Goal: Information Seeking & Learning: Learn about a topic

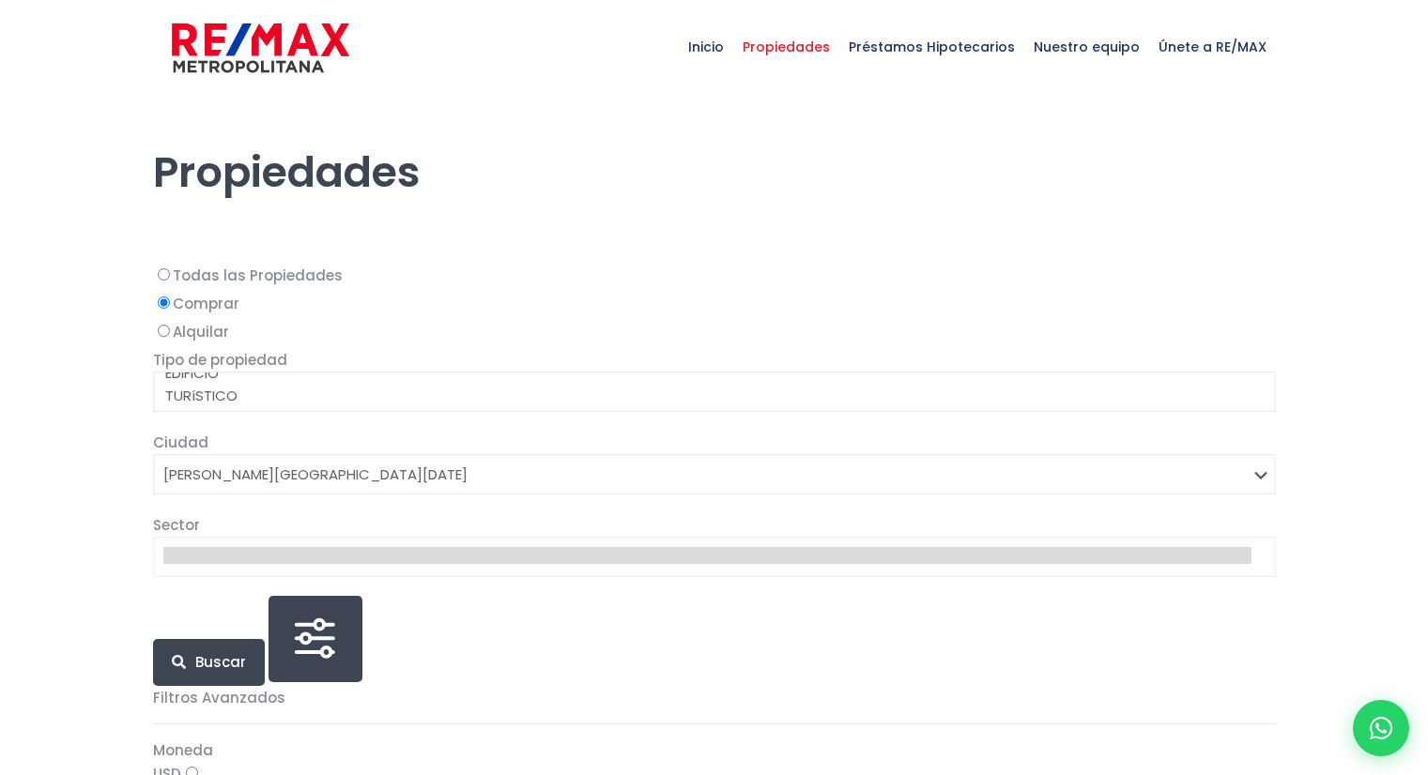
select select "150"
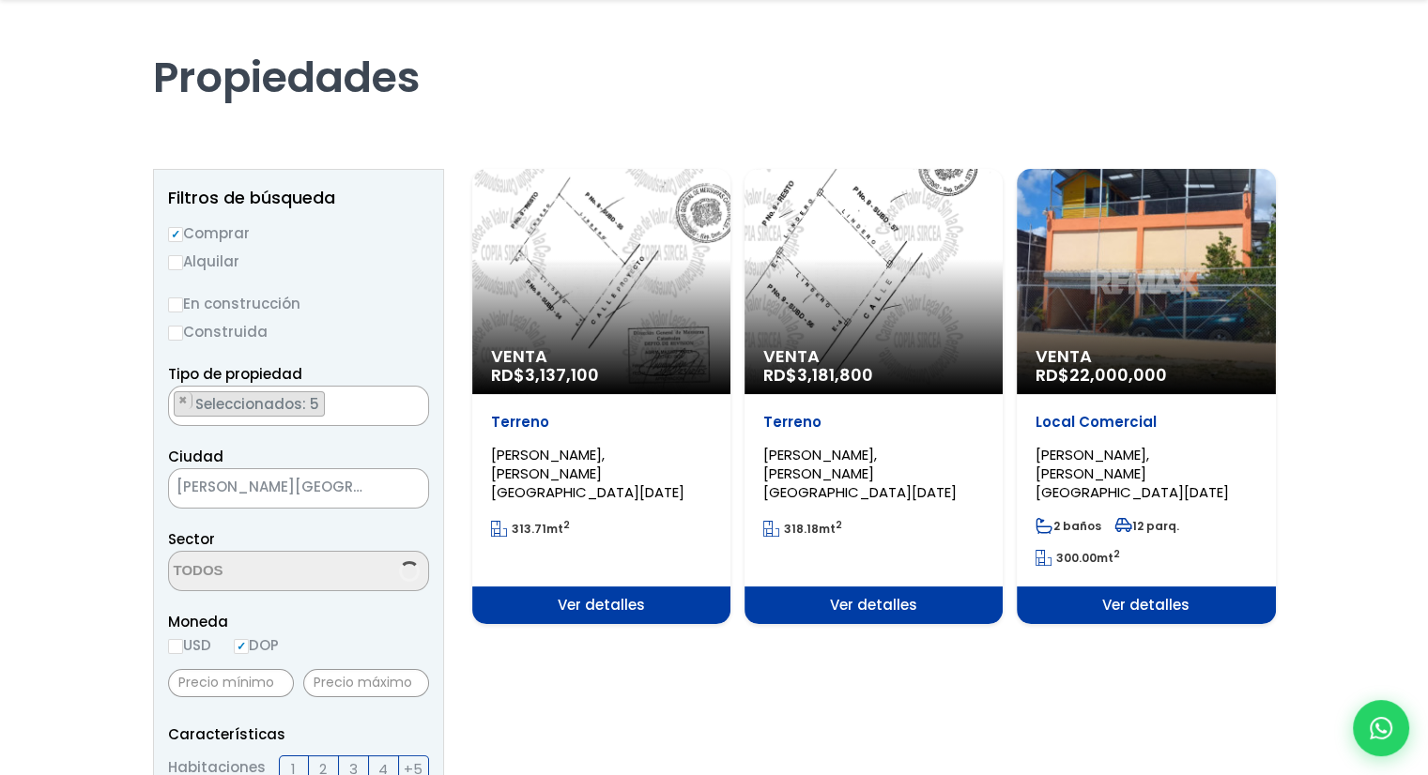
scroll to position [43, 0]
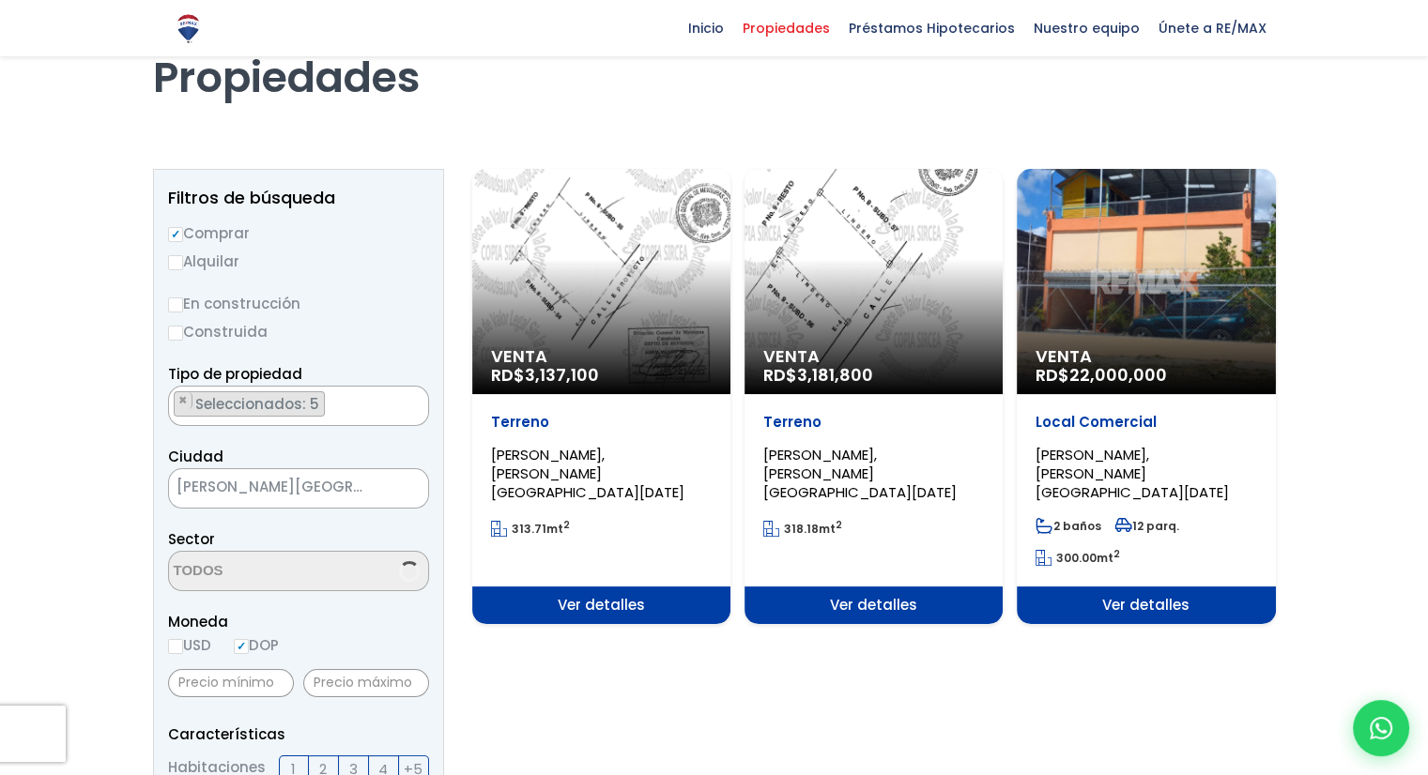
select select "16380"
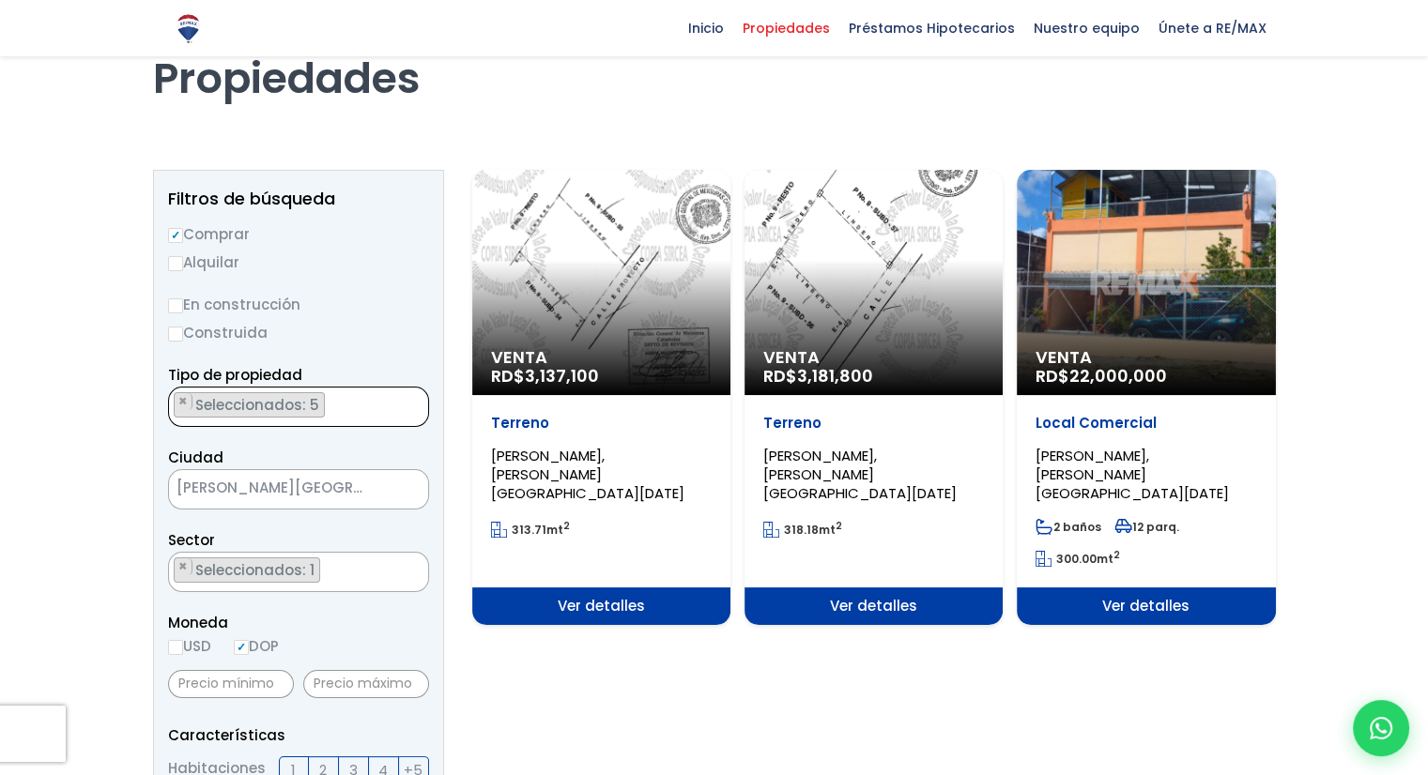
click at [327, 419] on ul "× Seleccionados: 5 × Seleccionados: 5 × Seleccionados: 5 × Seleccionados: 5 × S…" at bounding box center [287, 408] width 236 height 40
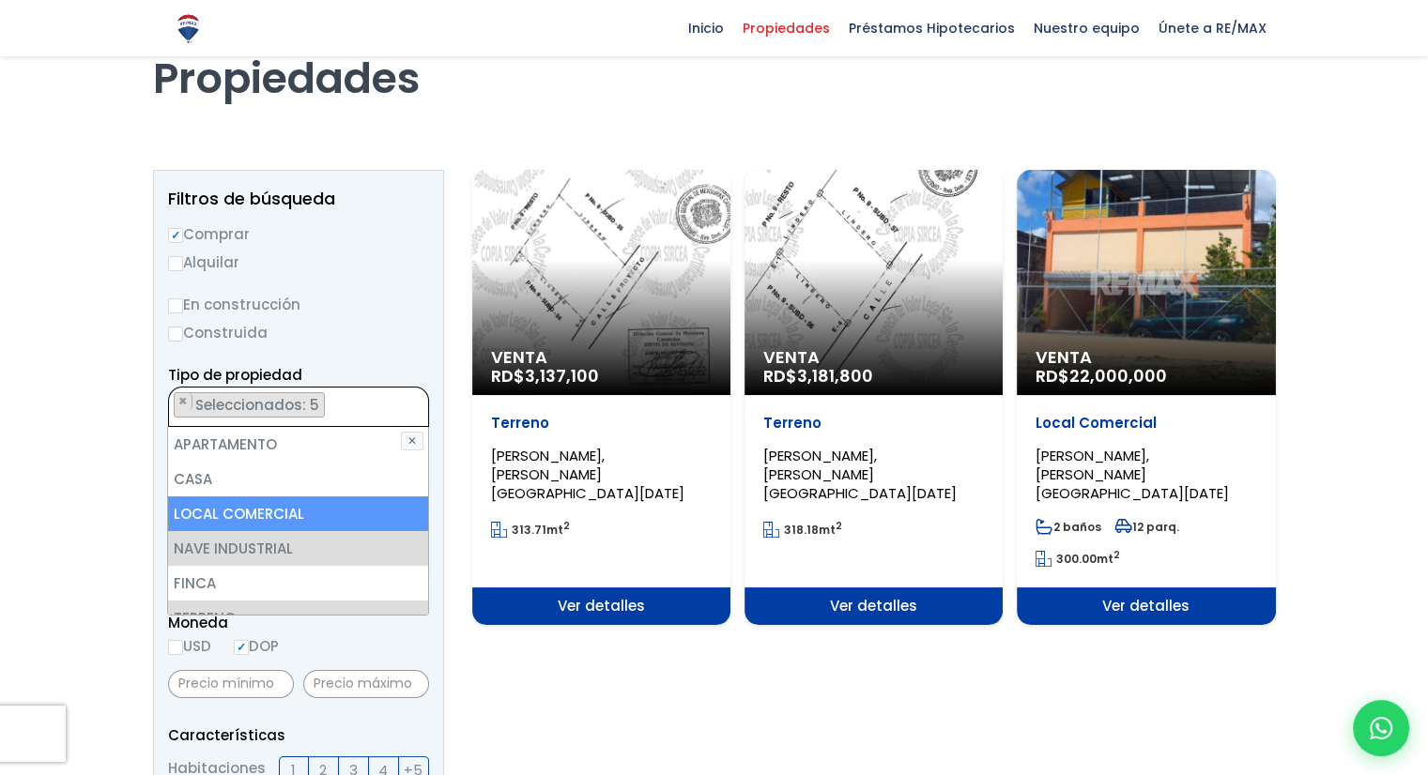
click at [327, 419] on ul "× Seleccionados: 5 × Seleccionados: 5 × Seleccionados: 5 × Seleccionados: 5 × S…" at bounding box center [287, 408] width 236 height 40
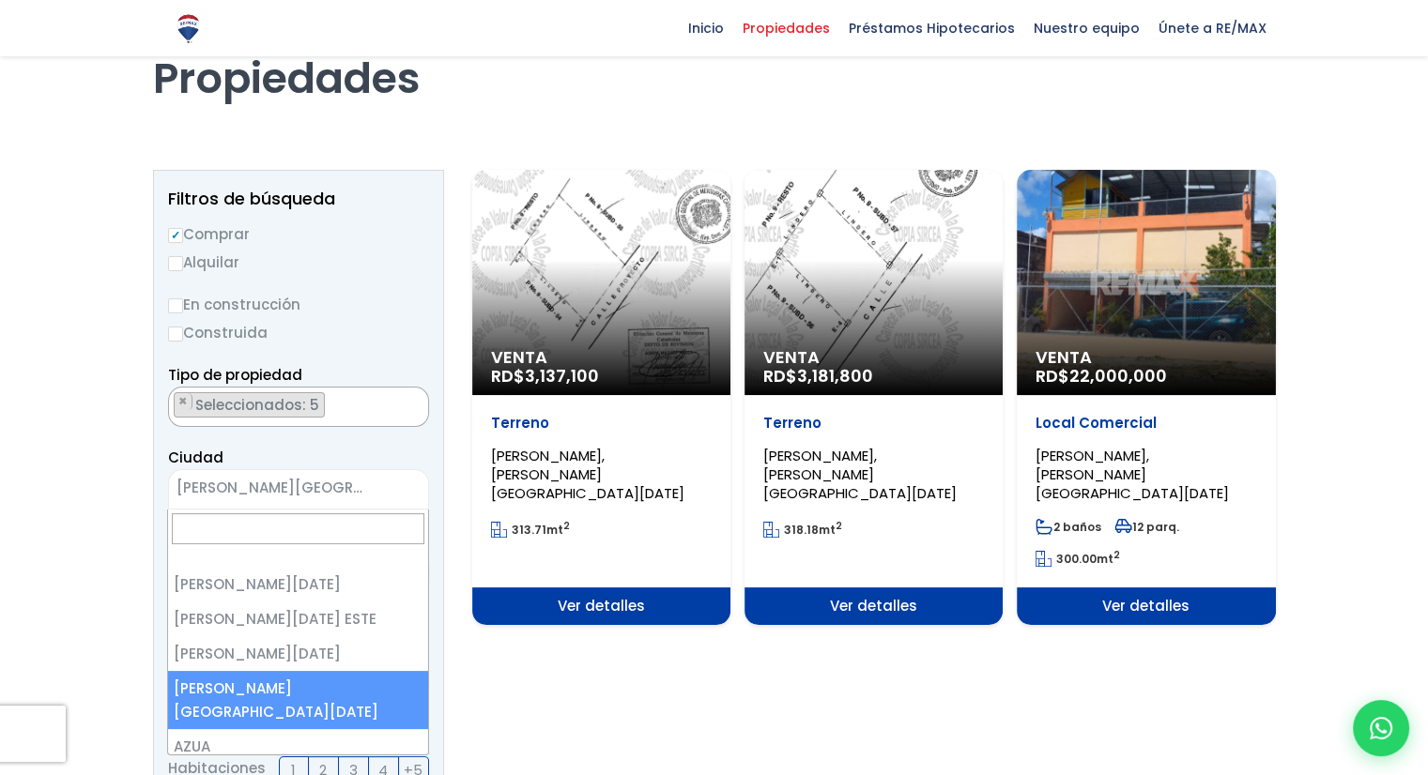
click at [324, 494] on span "[PERSON_NAME][GEOGRAPHIC_DATA][DATE]" at bounding box center [275, 488] width 212 height 26
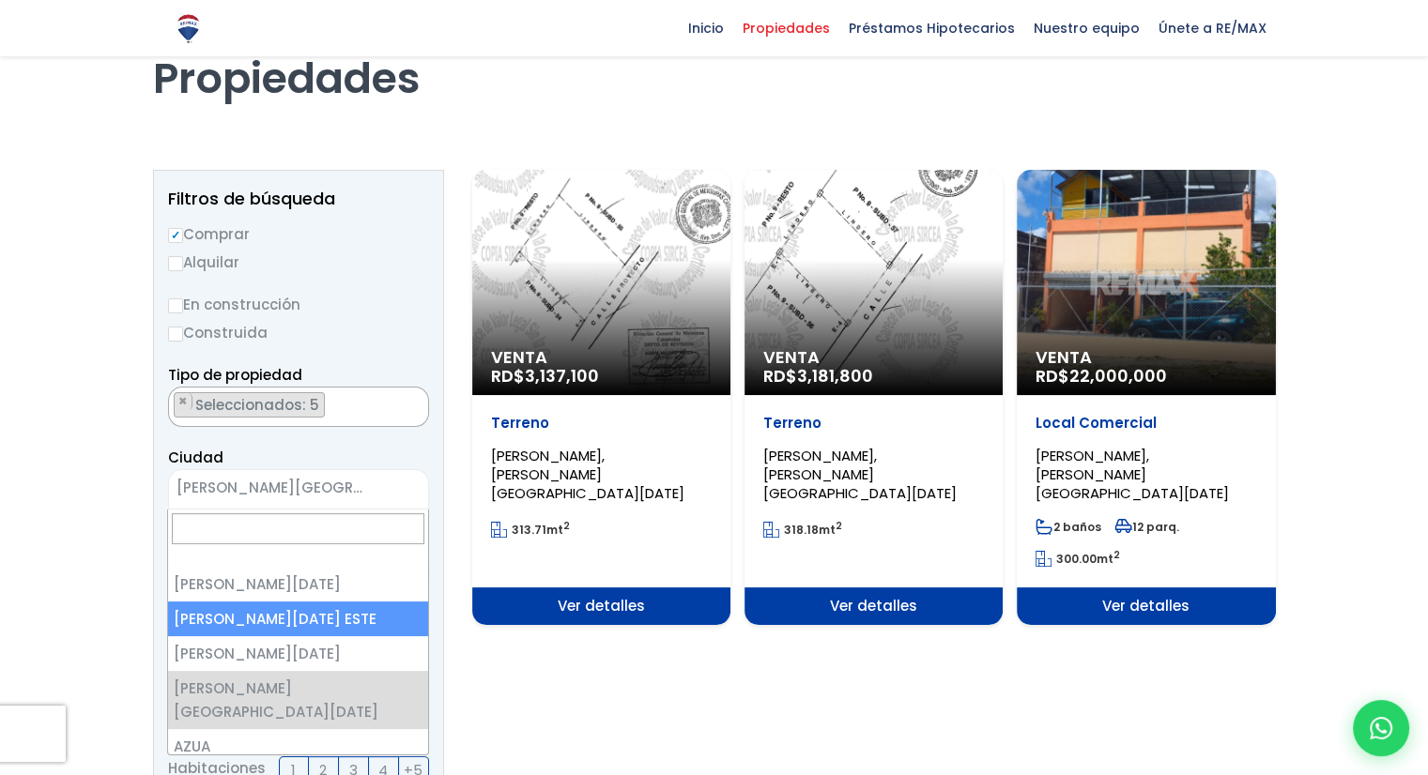
select select "148"
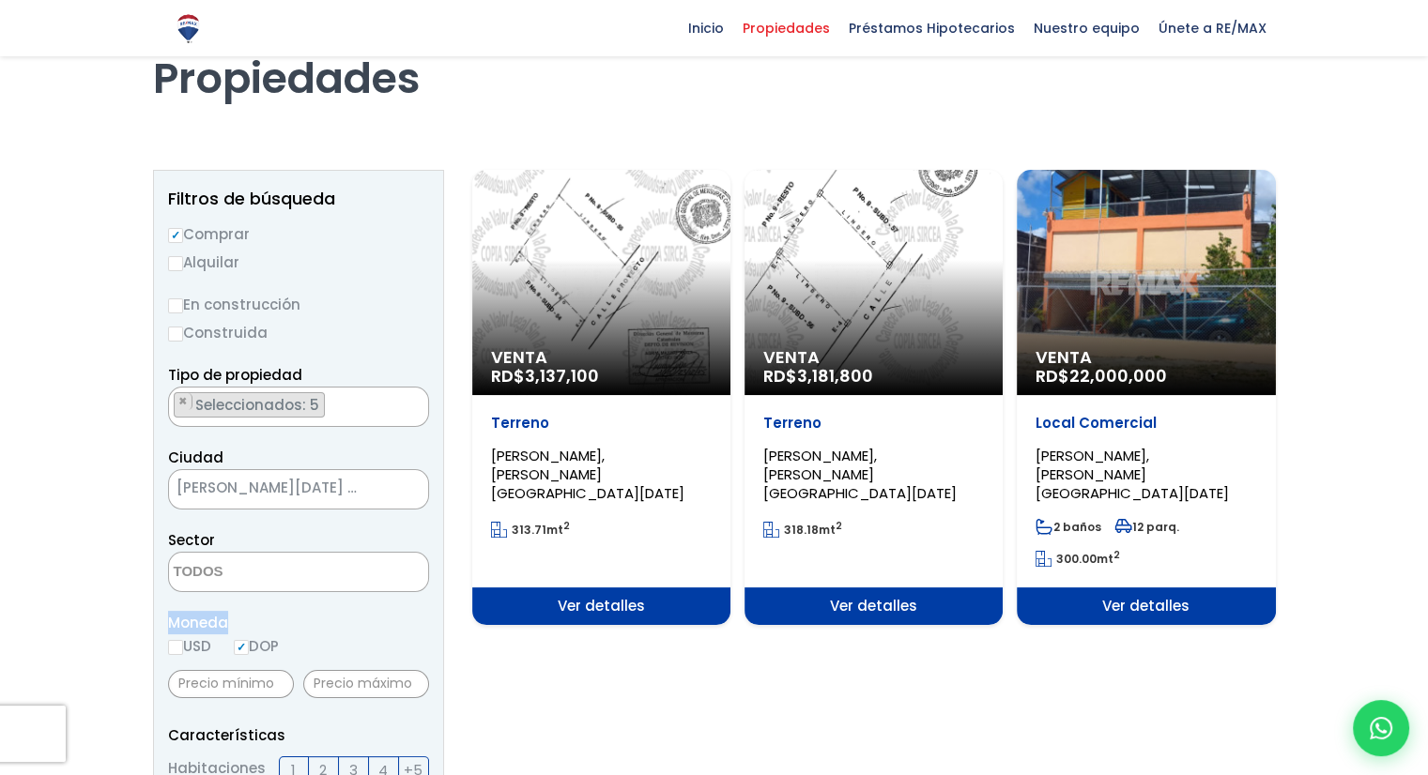
drag, startPoint x: 291, startPoint y: 613, endPoint x: 270, endPoint y: 569, distance: 48.7
click at [270, 569] on textarea "Search" at bounding box center [260, 573] width 182 height 40
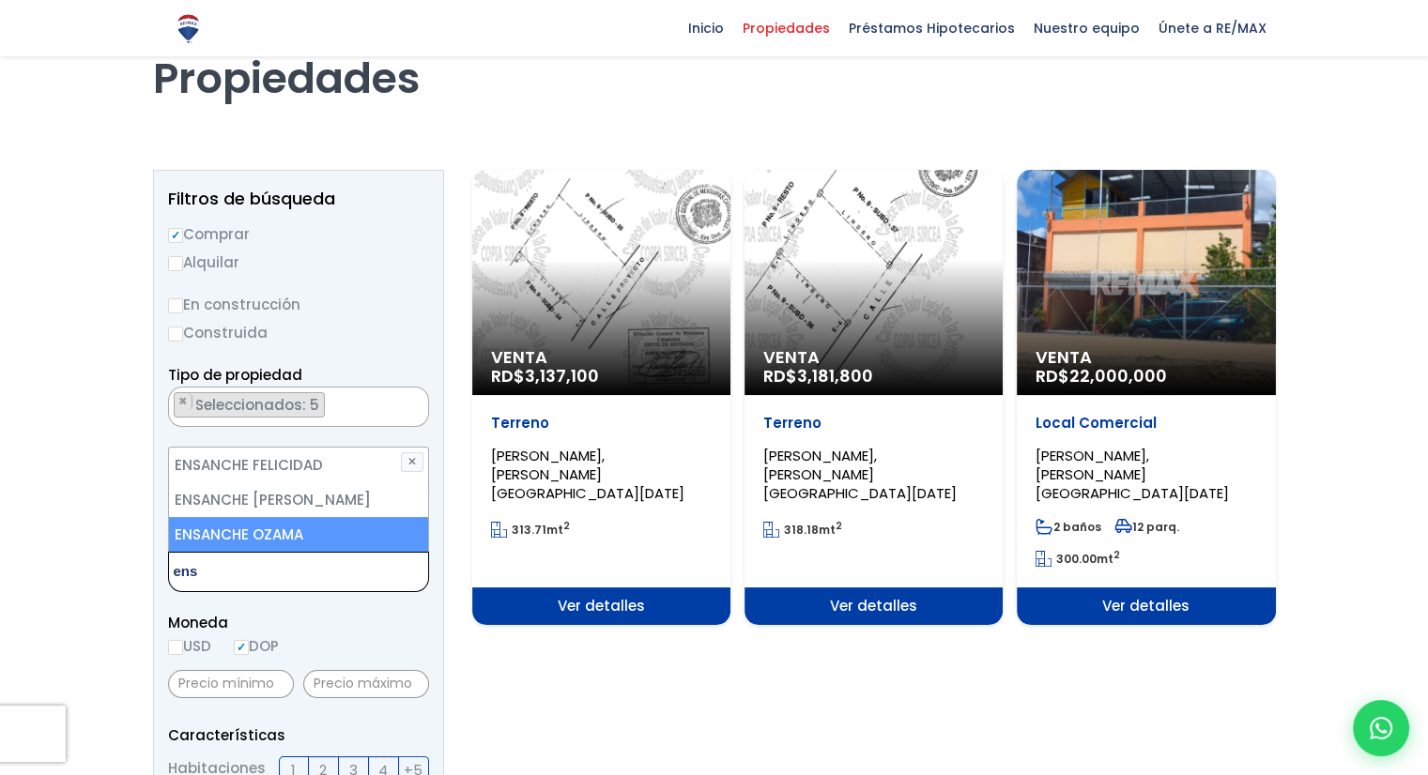
type textarea "ens"
click at [267, 531] on li "ENSANCHE OZAMA" at bounding box center [298, 534] width 259 height 35
select select "13129"
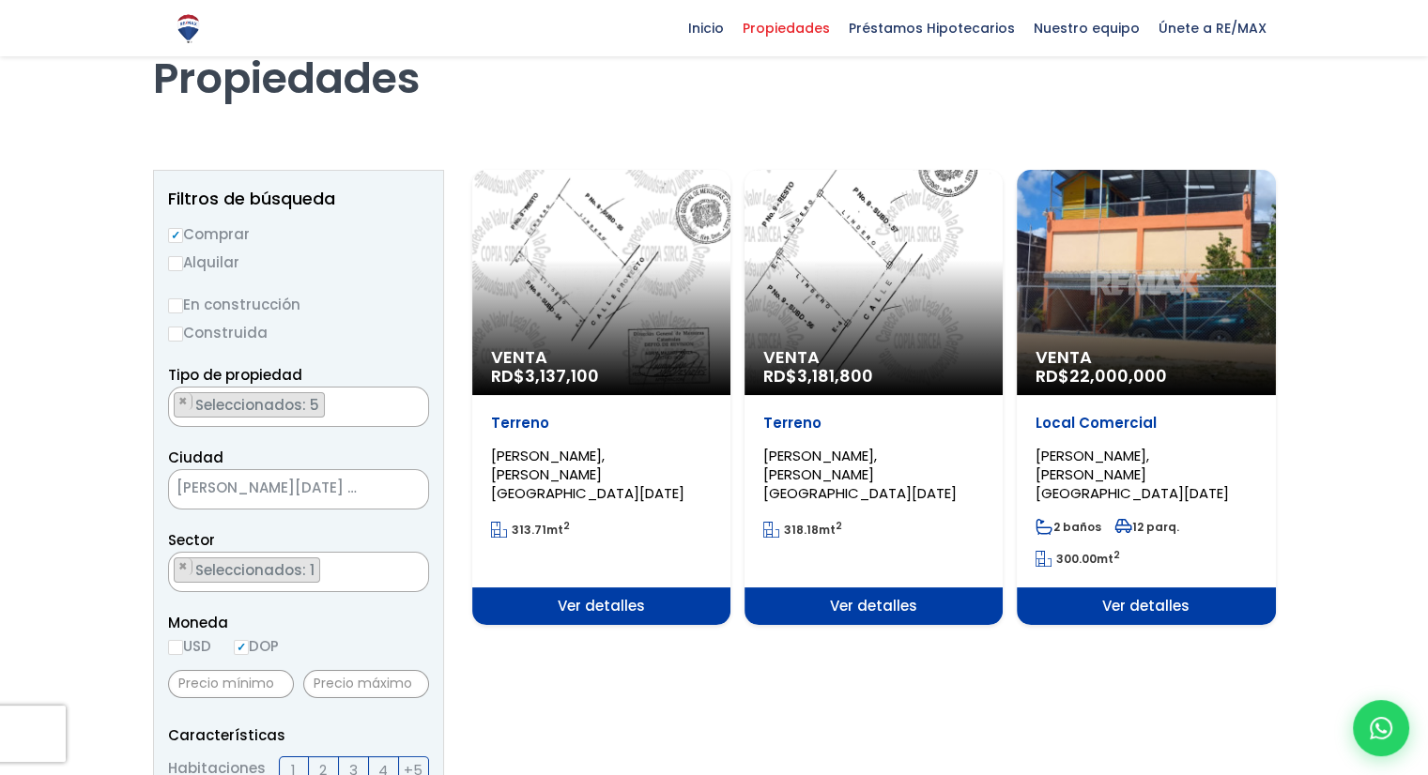
click at [417, 620] on span "Moneda" at bounding box center [298, 622] width 261 height 23
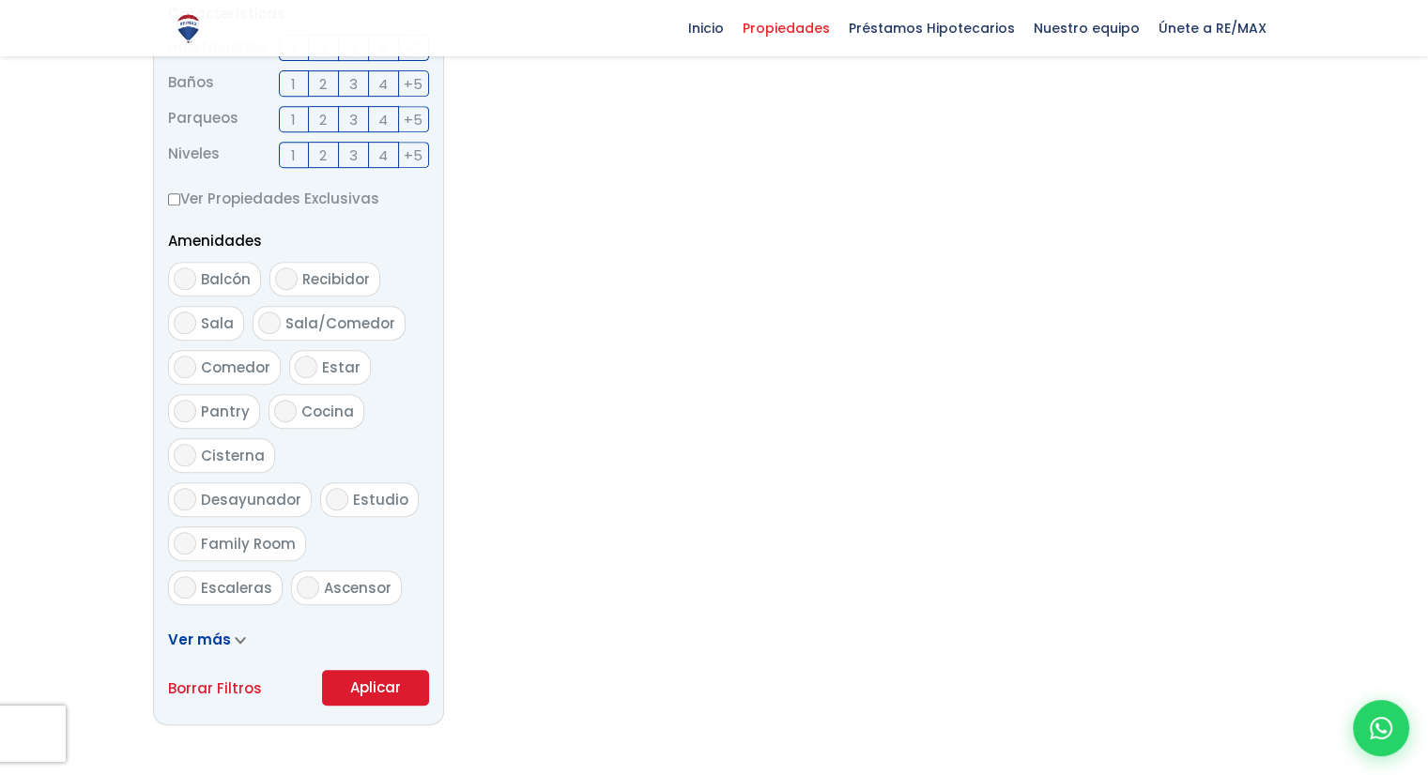
scroll to position [826, 0]
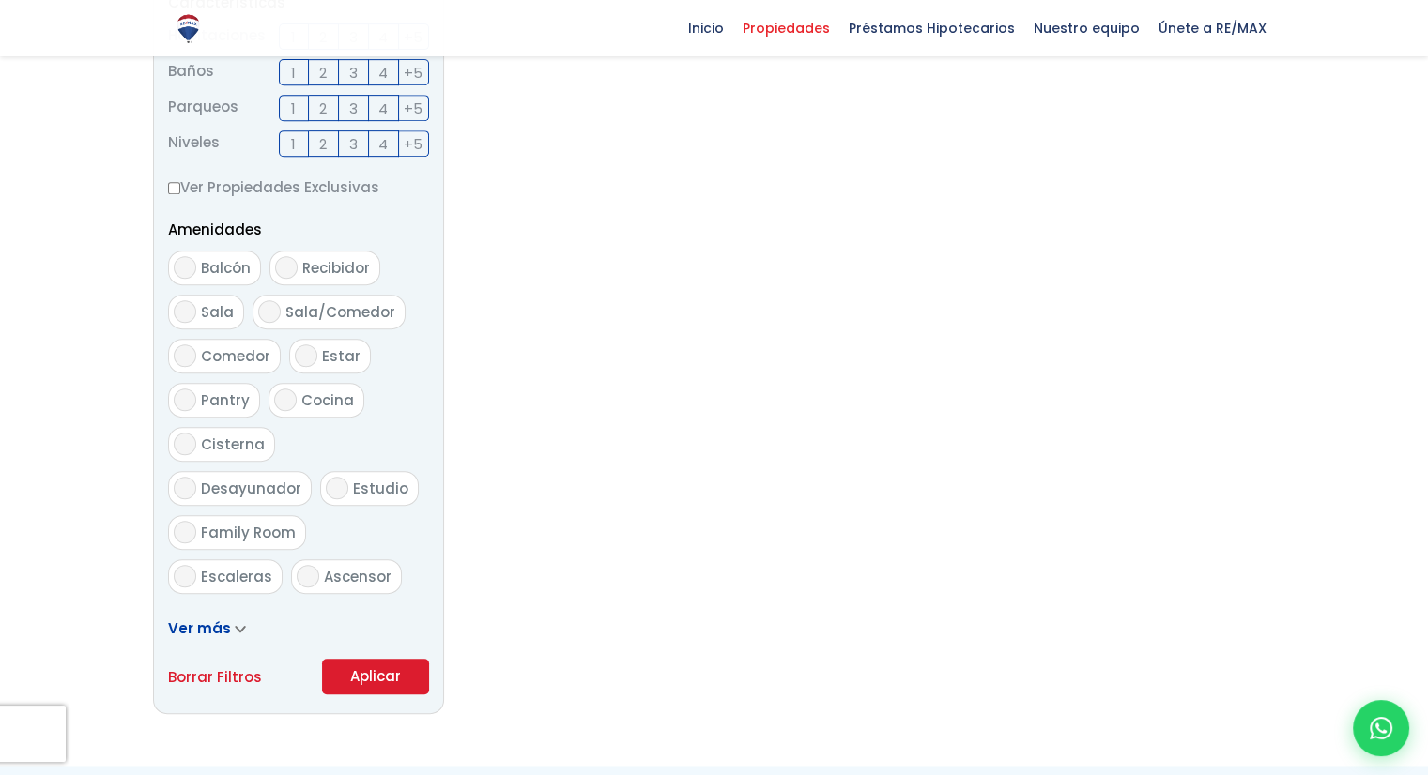
click at [387, 672] on button "Aplicar" at bounding box center [375, 677] width 107 height 36
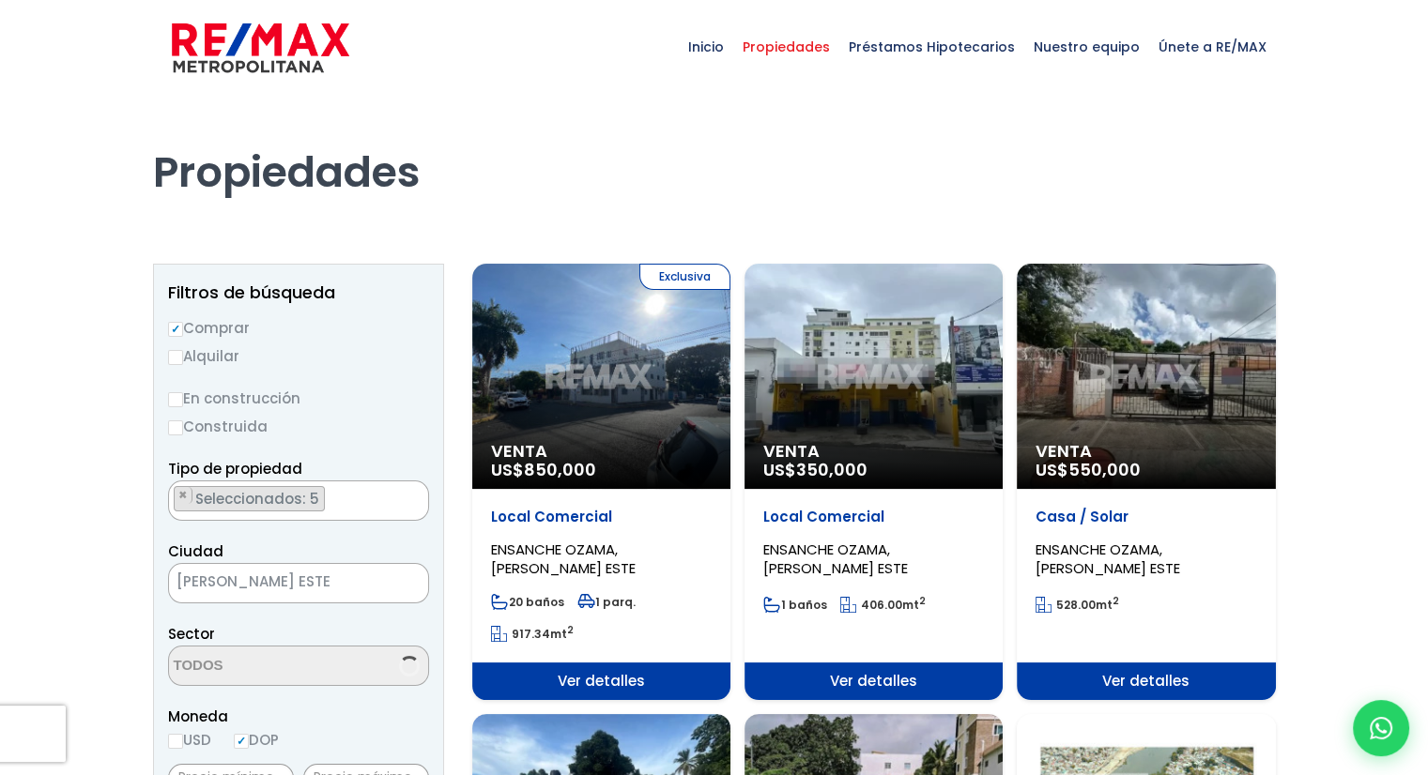
scroll to position [1175, 0]
select select "13129"
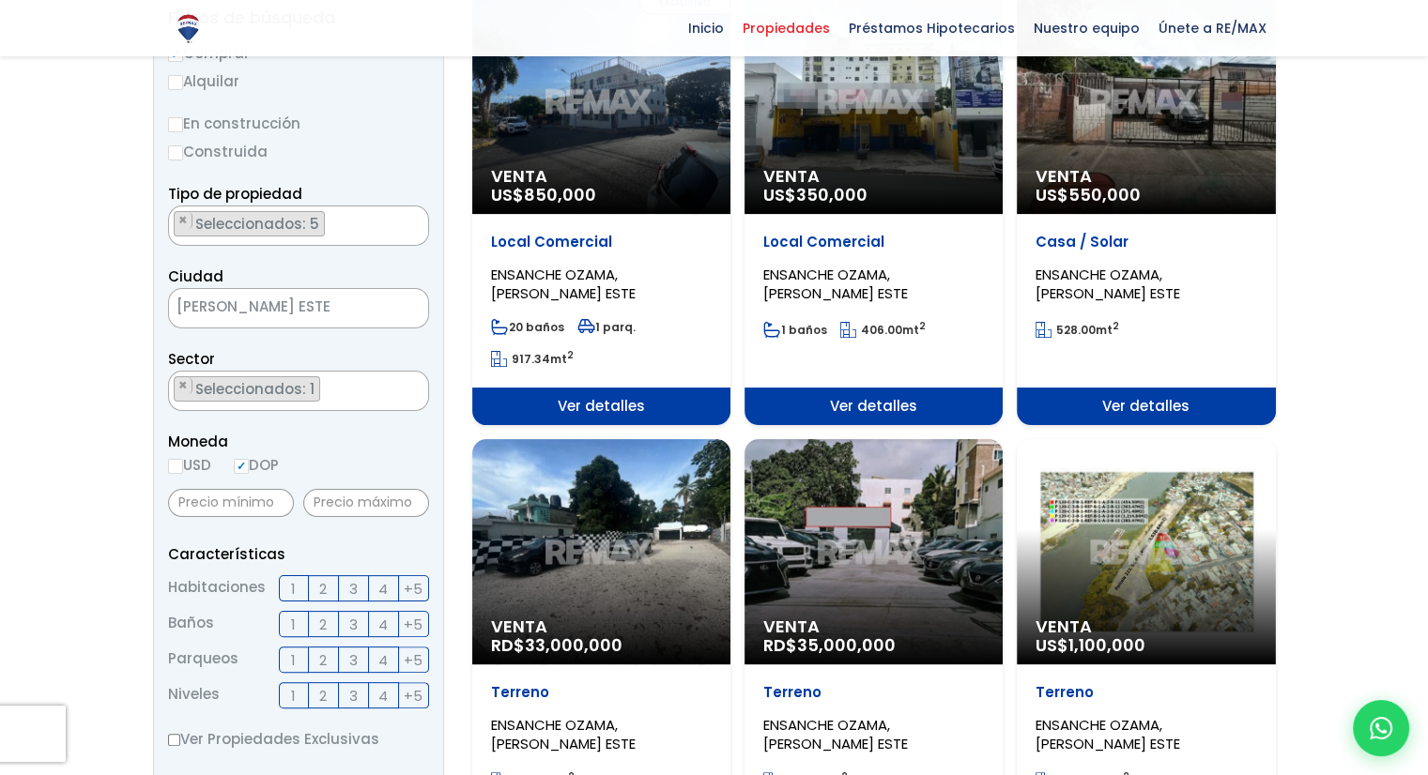
scroll to position [0, 0]
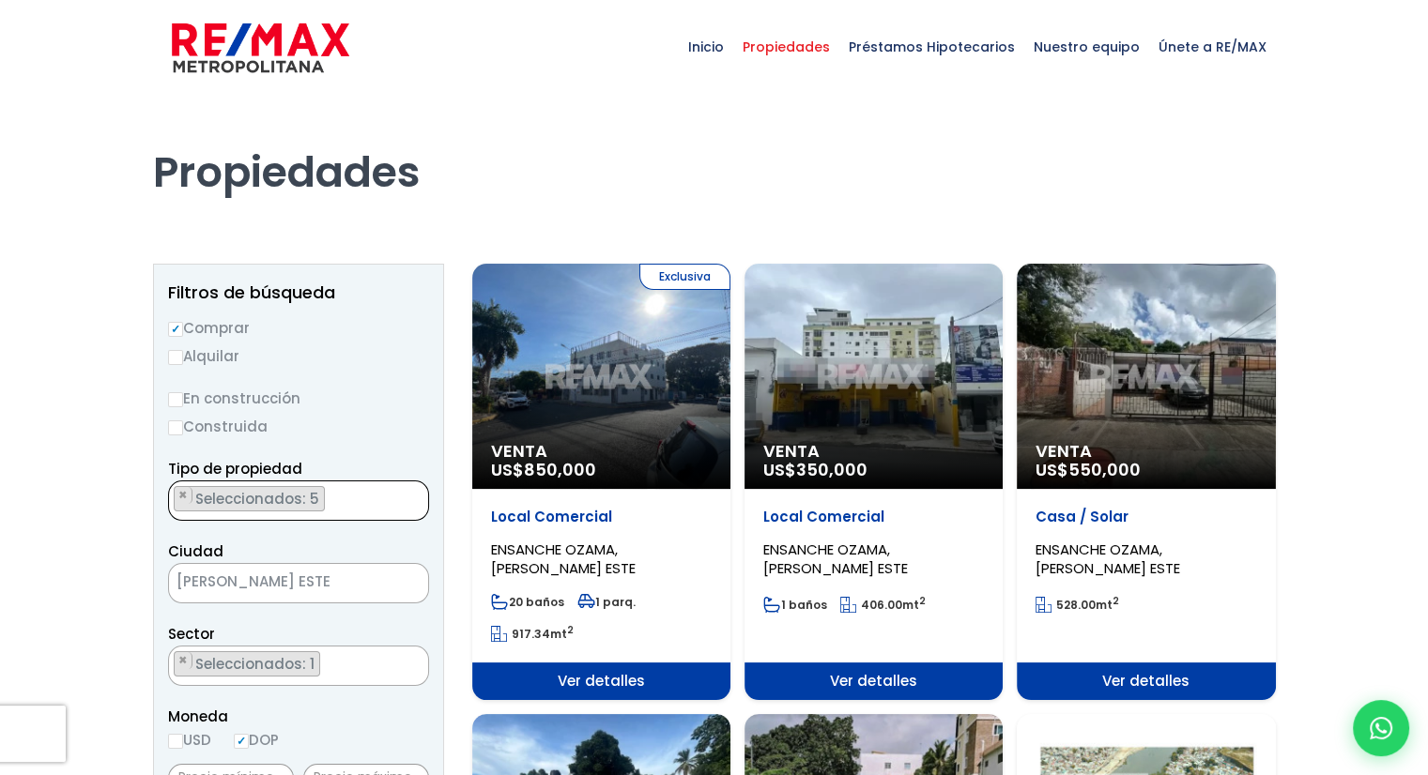
click at [325, 501] on ul "× Seleccionados: 5 × Seleccionados: 5 × Seleccionados: 5 × Seleccionados: 5 × S…" at bounding box center [287, 501] width 236 height 40
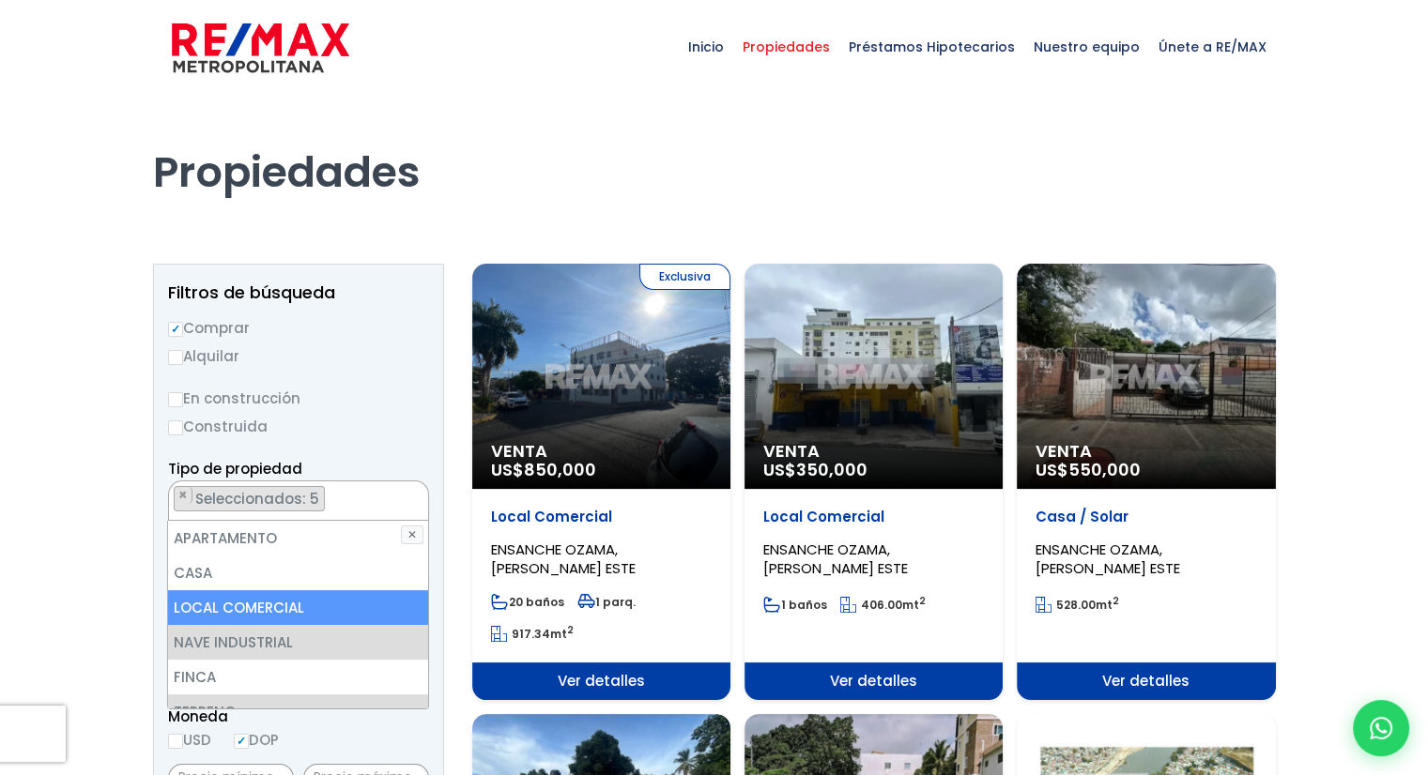
click at [244, 605] on li "LOCAL COMERCIAL" at bounding box center [297, 607] width 259 height 35
select select "comercial+site"
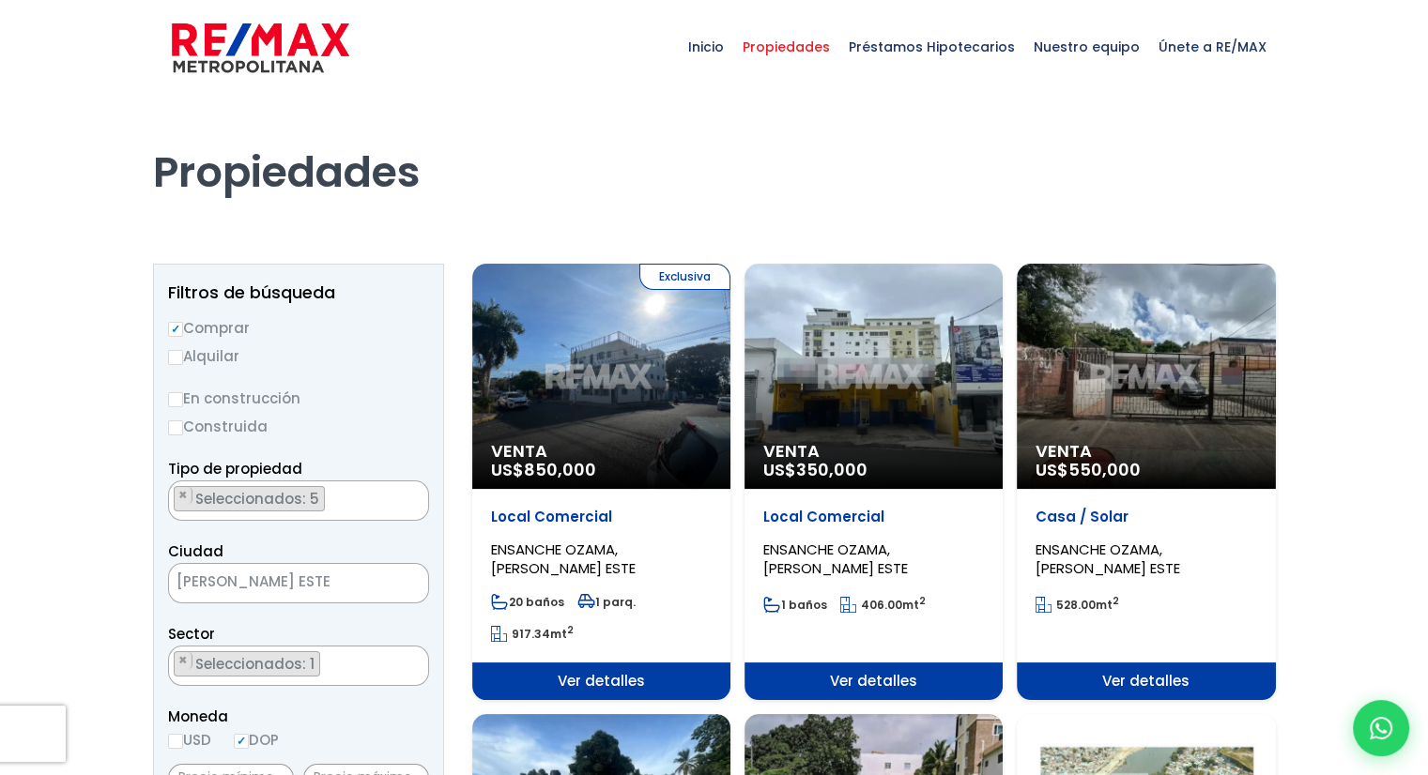
click at [571, 206] on div "Propiedades" at bounding box center [714, 153] width 1123 height 117
click at [157, 20] on div "Inicio Propiedades Préstamos Hipotecarios Calculadora de préstamos Nuestro equi…" at bounding box center [714, 47] width 1123 height 94
click at [168, 399] on input "En construcción" at bounding box center [175, 399] width 15 height 15
radio input "true"
click at [171, 359] on input "Alquilar" at bounding box center [175, 357] width 15 height 15
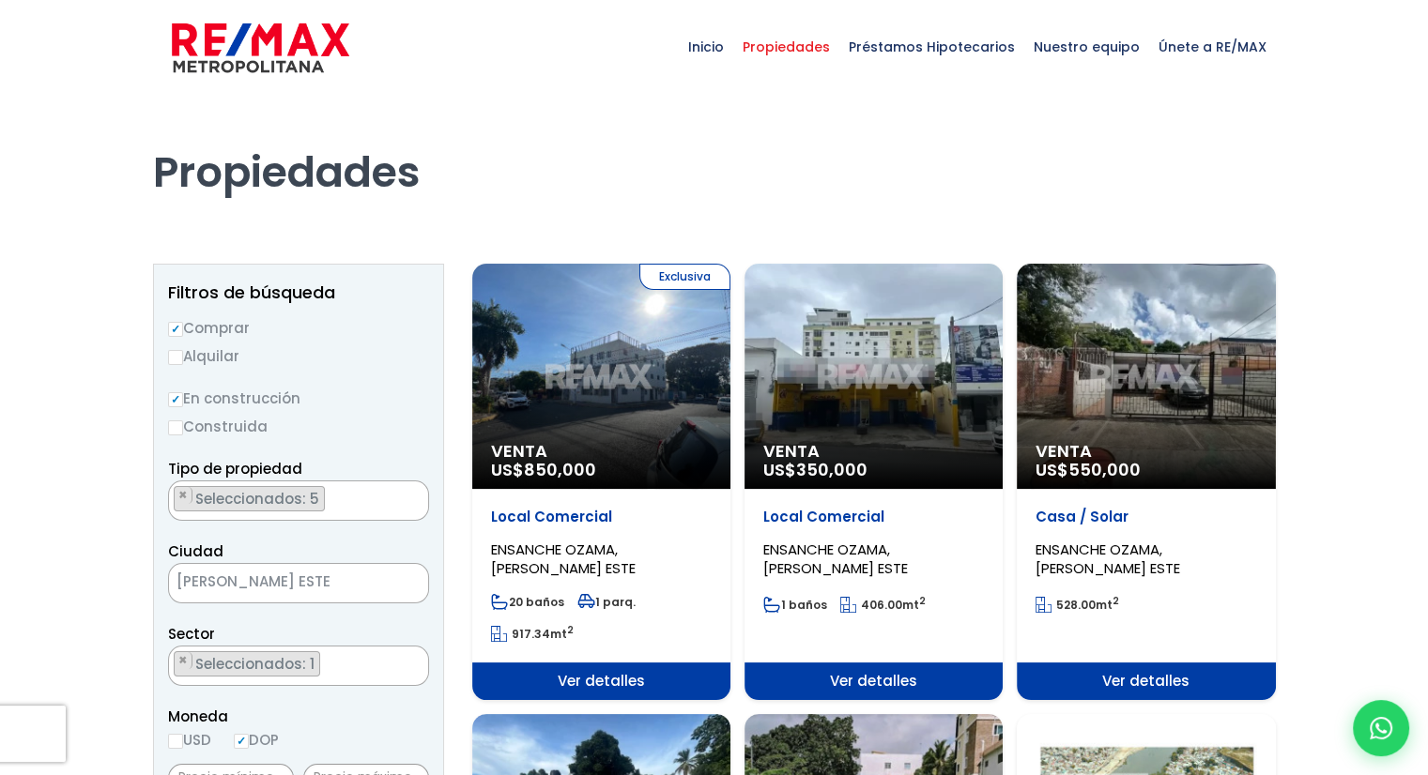
radio input "true"
click at [180, 426] on input "Construida" at bounding box center [175, 427] width 15 height 15
radio input "true"
click at [176, 427] on input "Construida" at bounding box center [175, 427] width 15 height 15
click at [168, 392] on input "En construcción" at bounding box center [175, 399] width 15 height 15
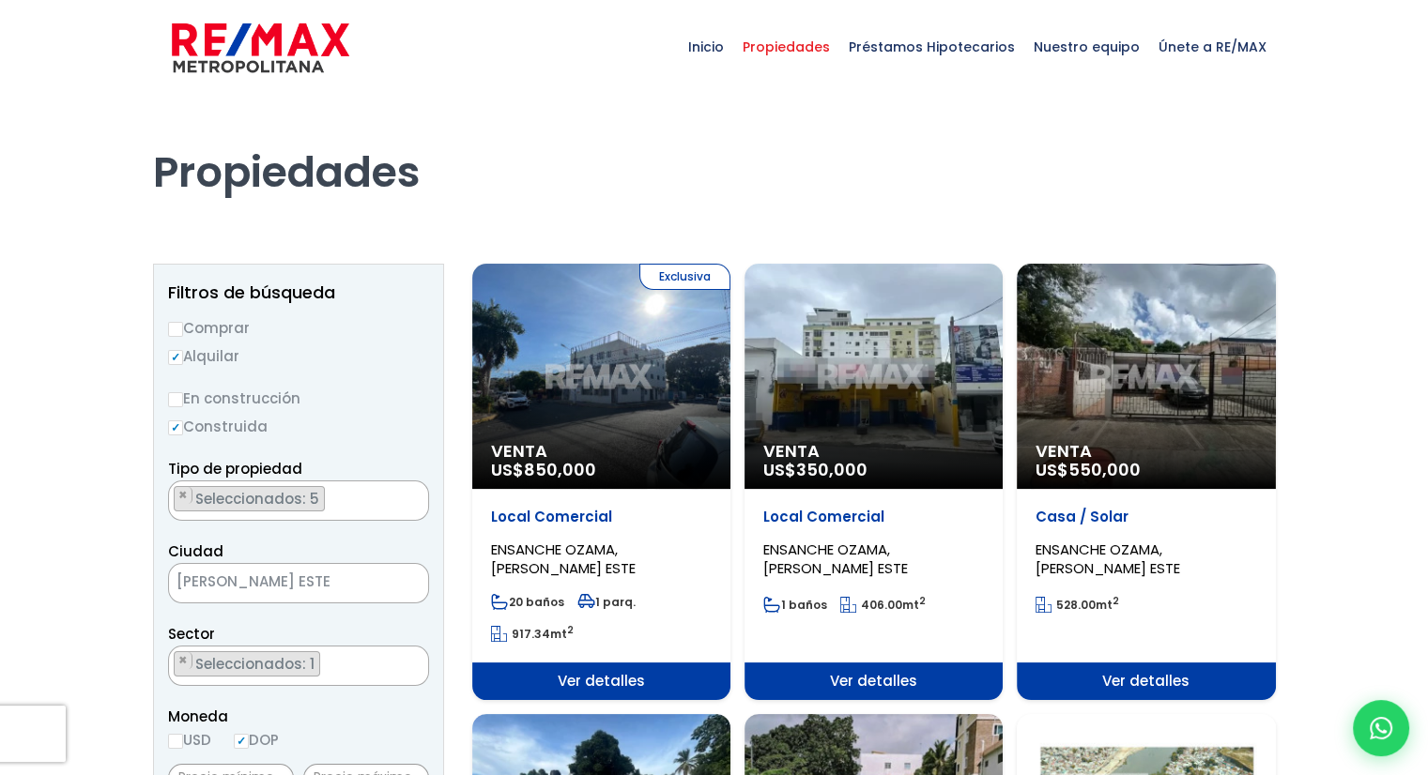
radio input "true"
click at [168, 420] on input "Construida" at bounding box center [175, 427] width 15 height 15
radio input "true"
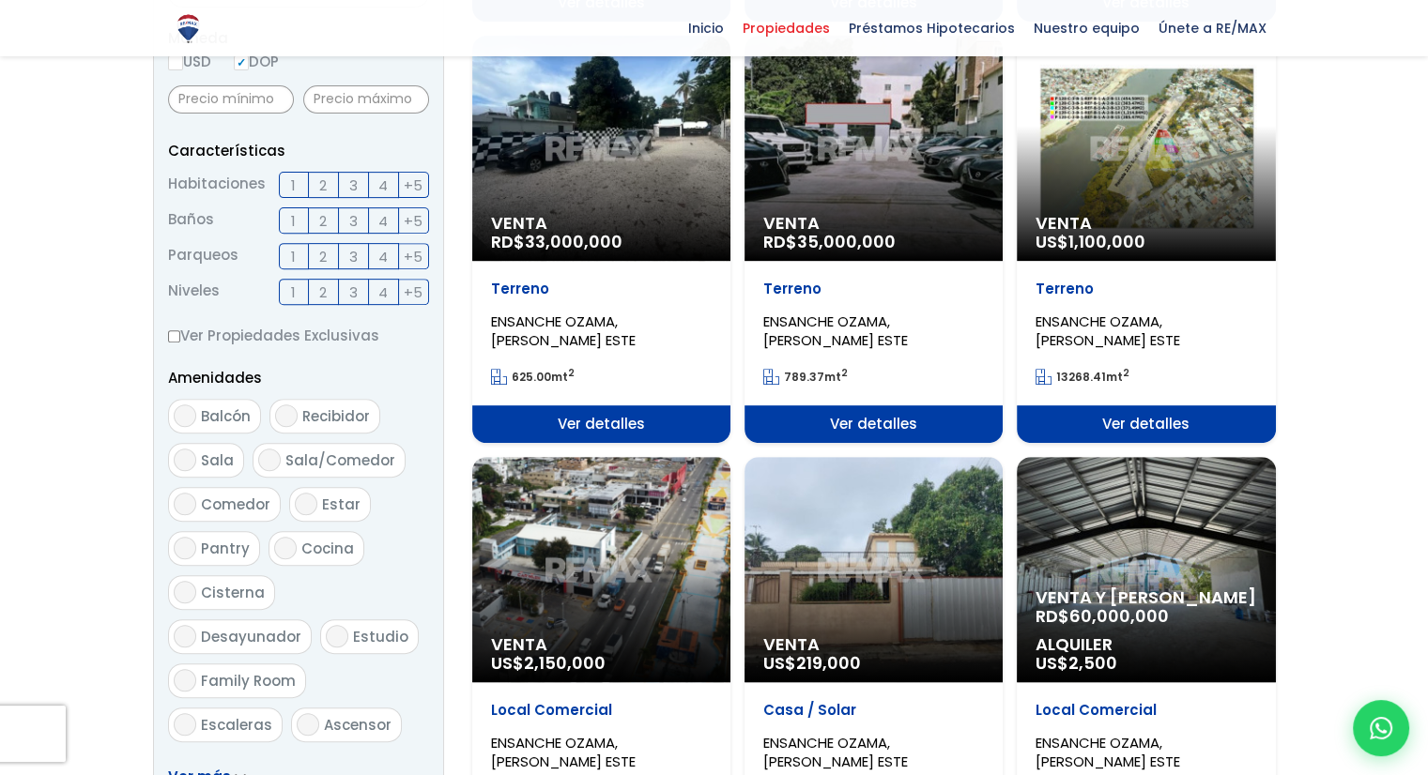
scroll to position [1355, 0]
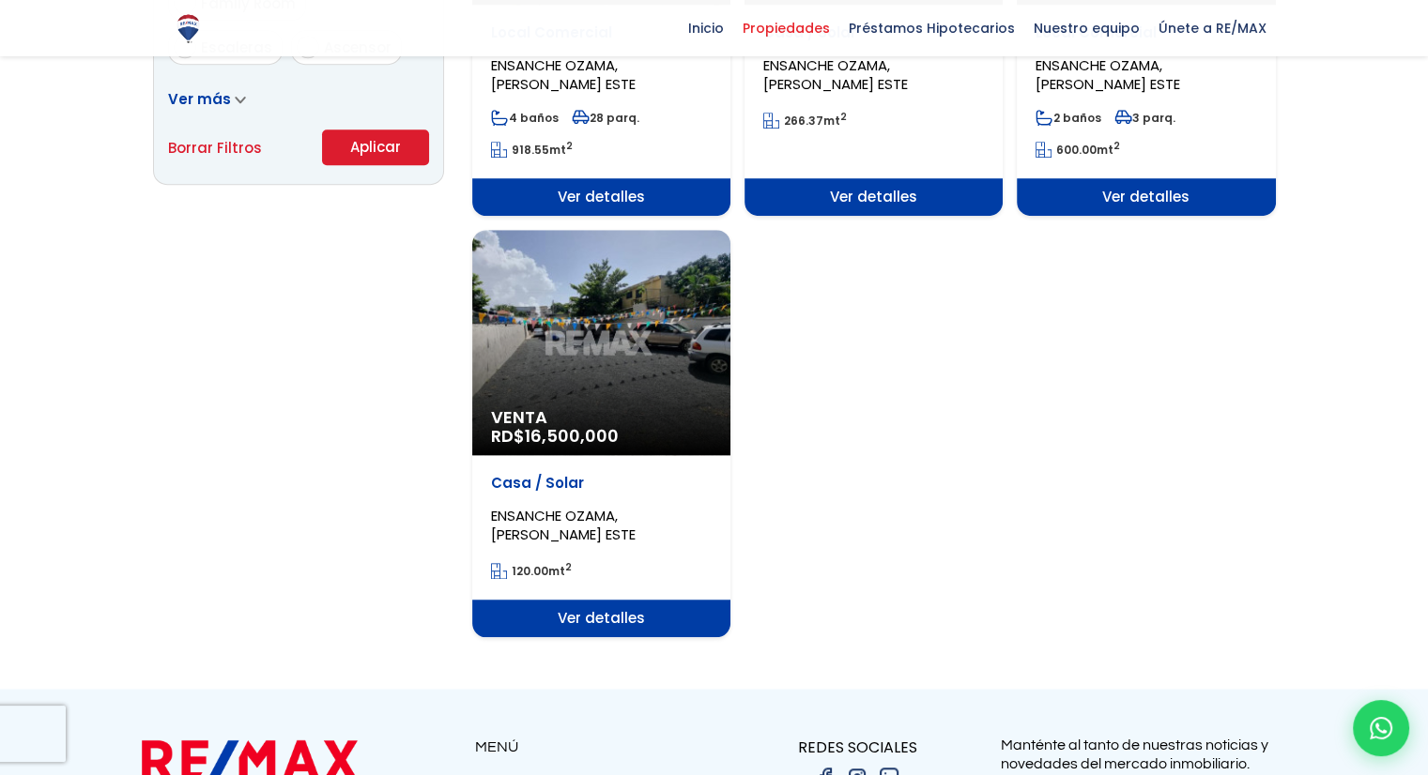
click at [331, 146] on button "Aplicar" at bounding box center [375, 148] width 107 height 36
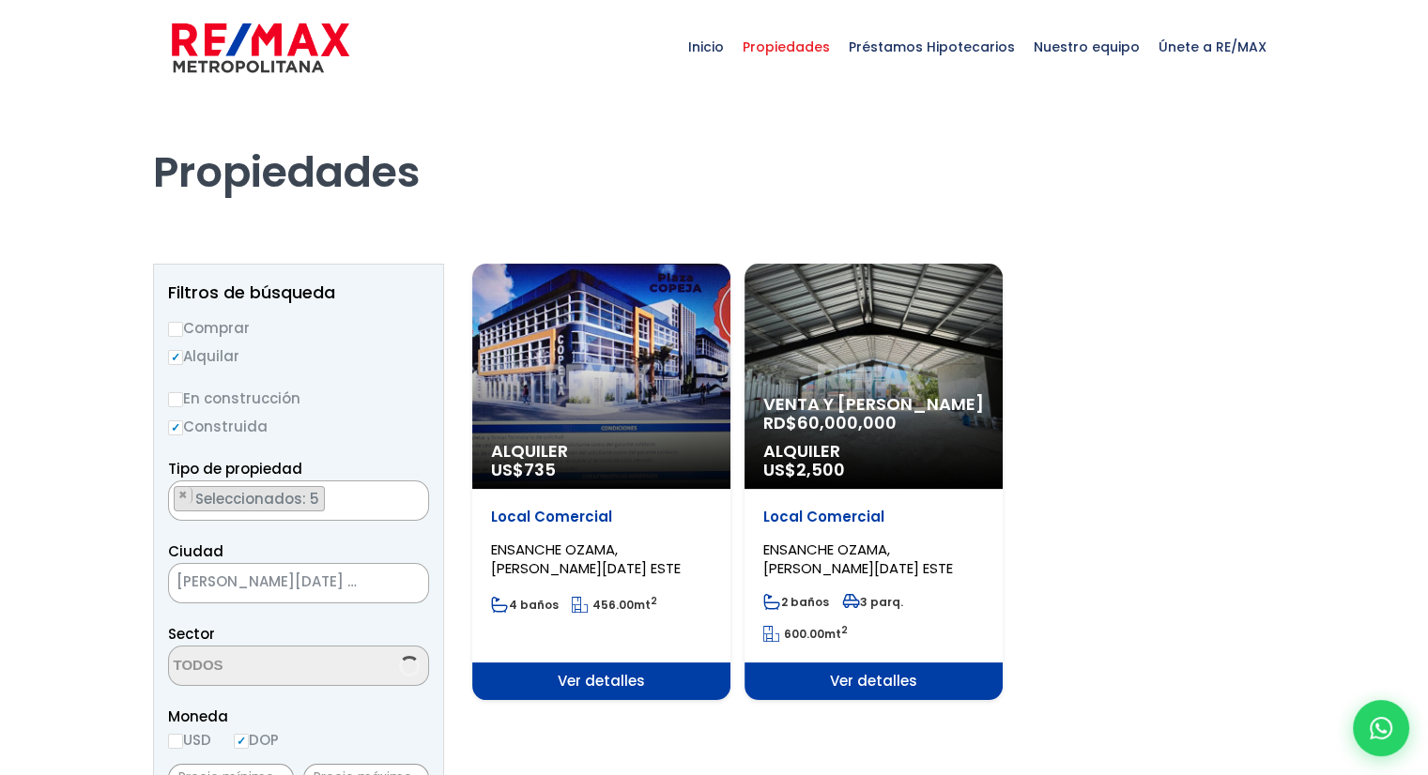
scroll to position [38, 0]
select select "13129"
click at [574, 682] on span "Ver detalles" at bounding box center [601, 682] width 258 height 38
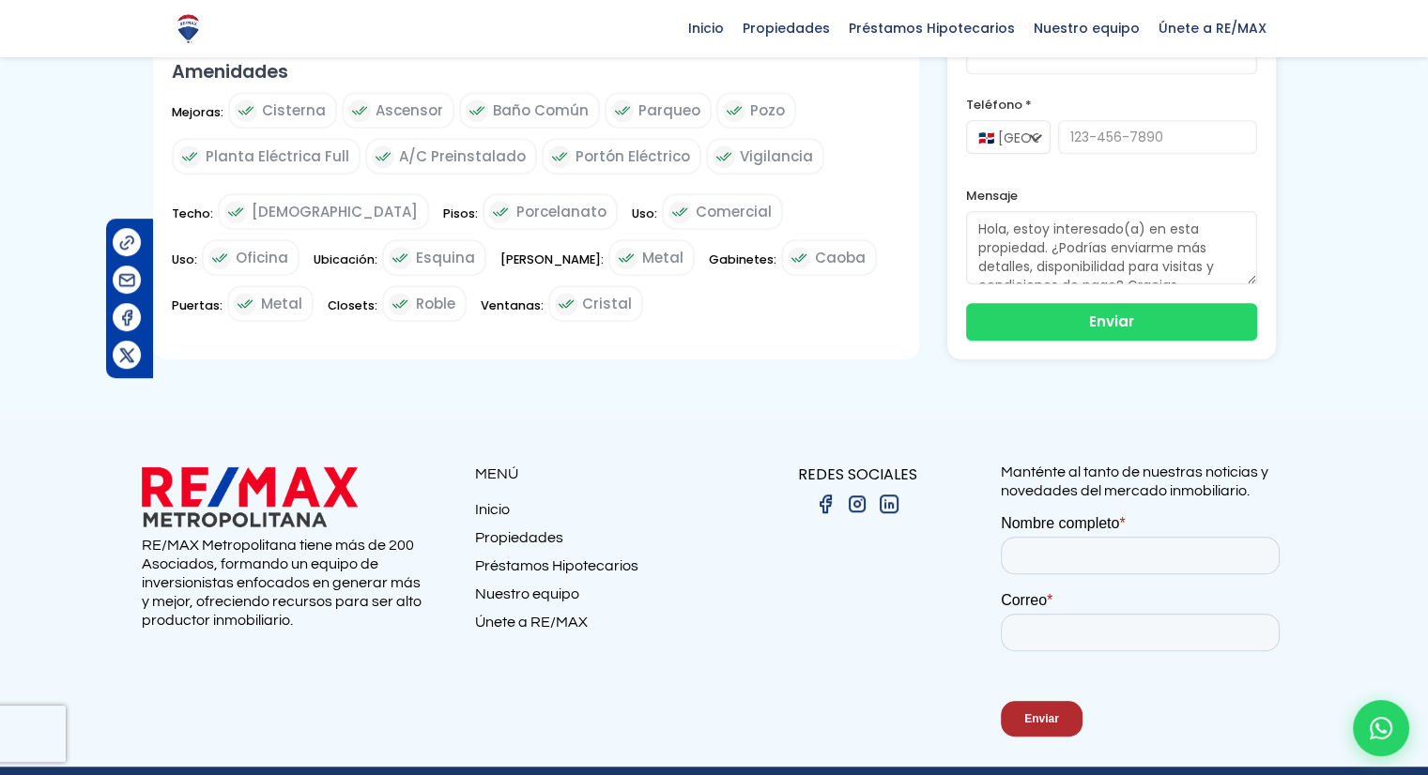
scroll to position [1051, 0]
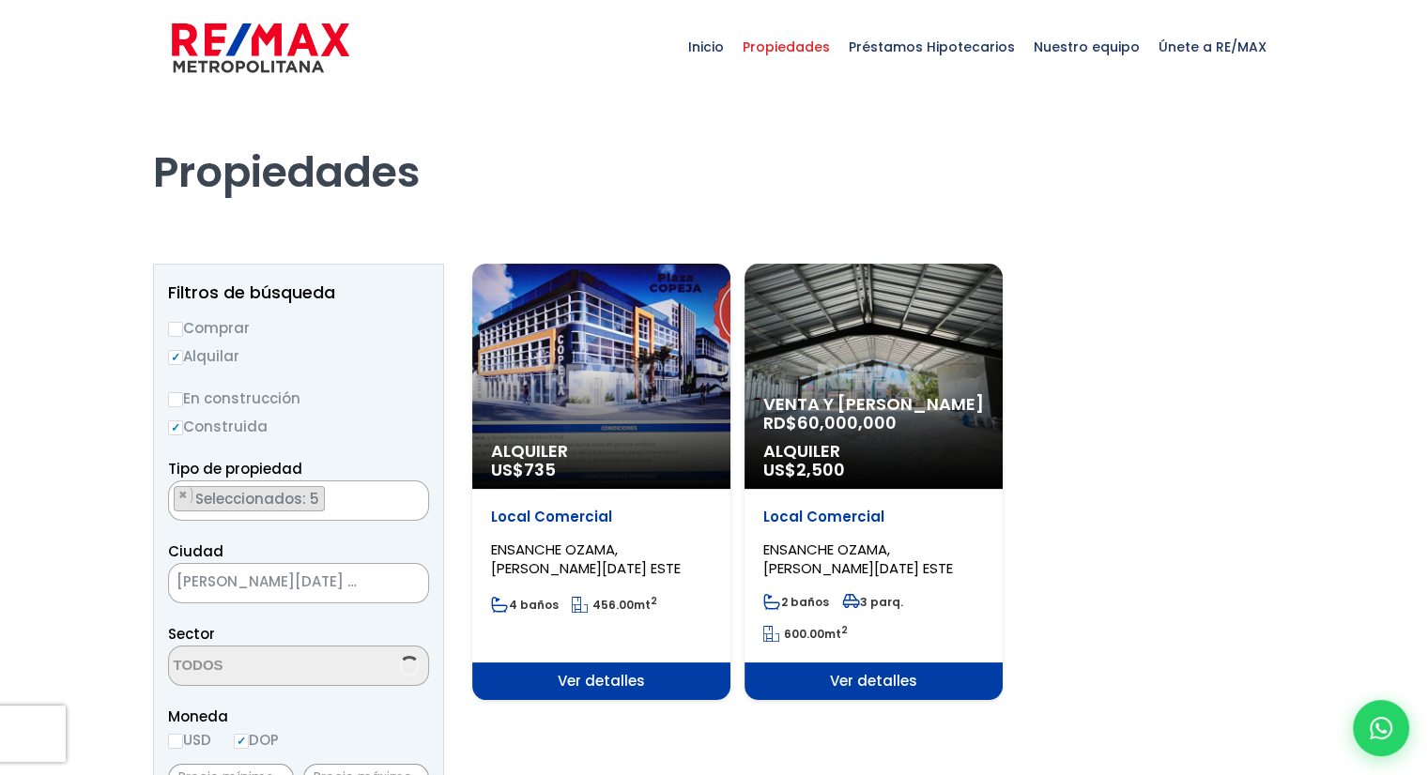
scroll to position [1175, 0]
select select "13129"
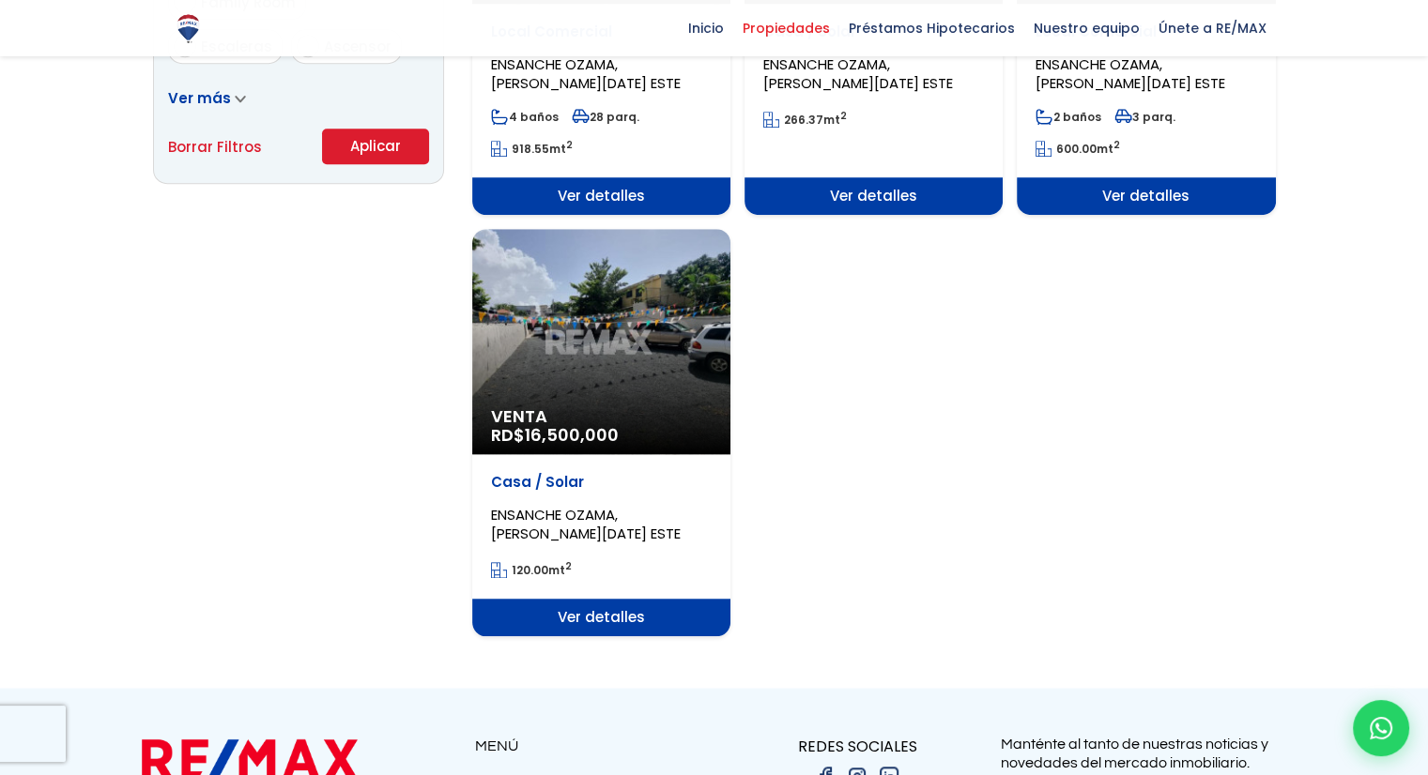
scroll to position [1355, 0]
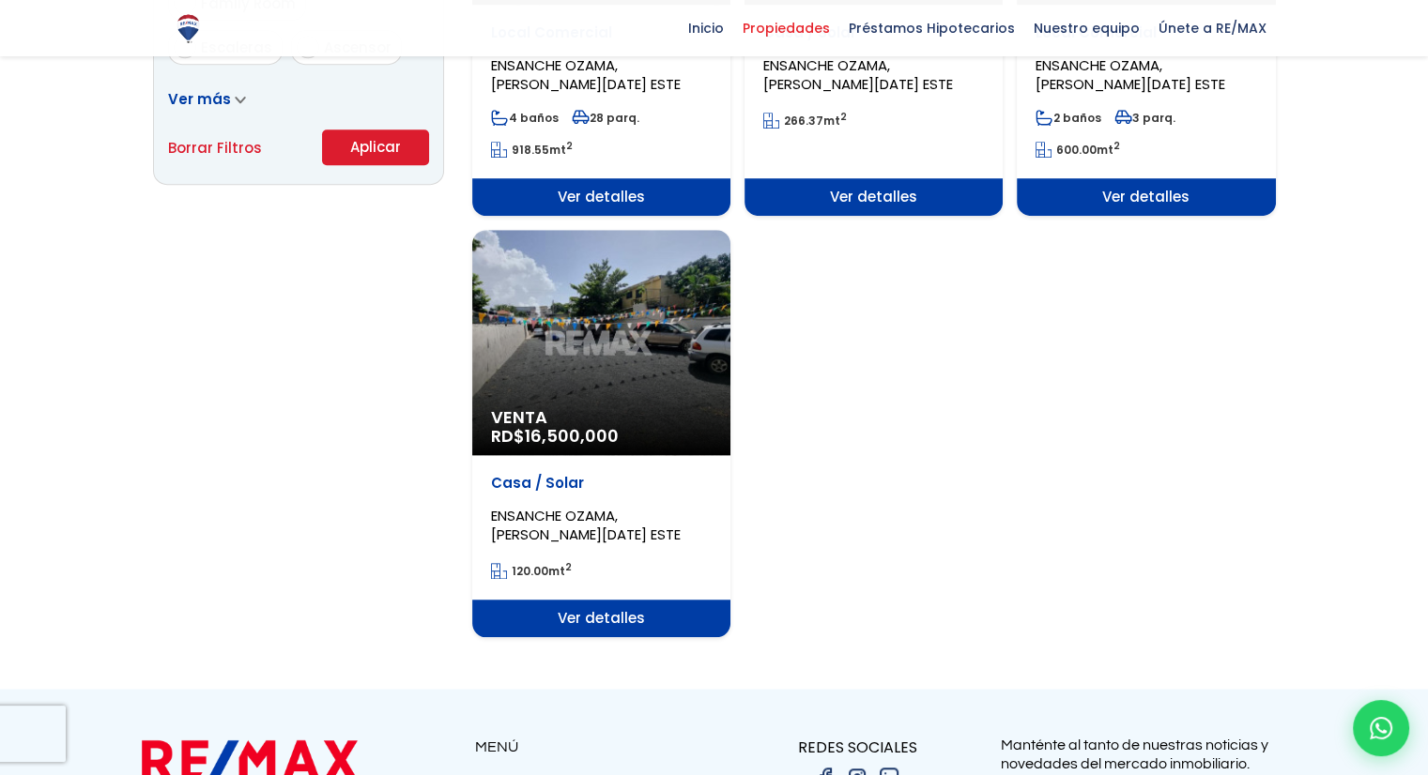
select select "13129"
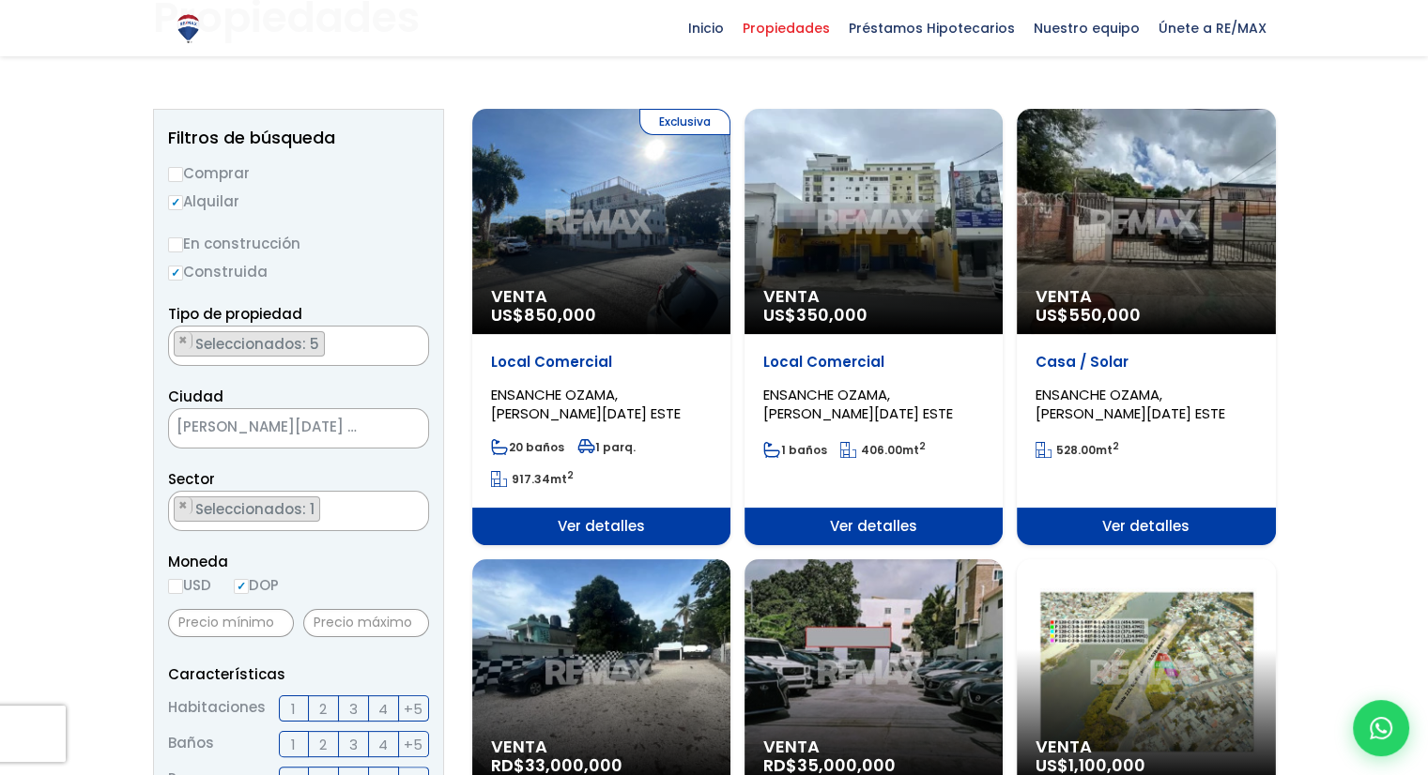
scroll to position [116, 0]
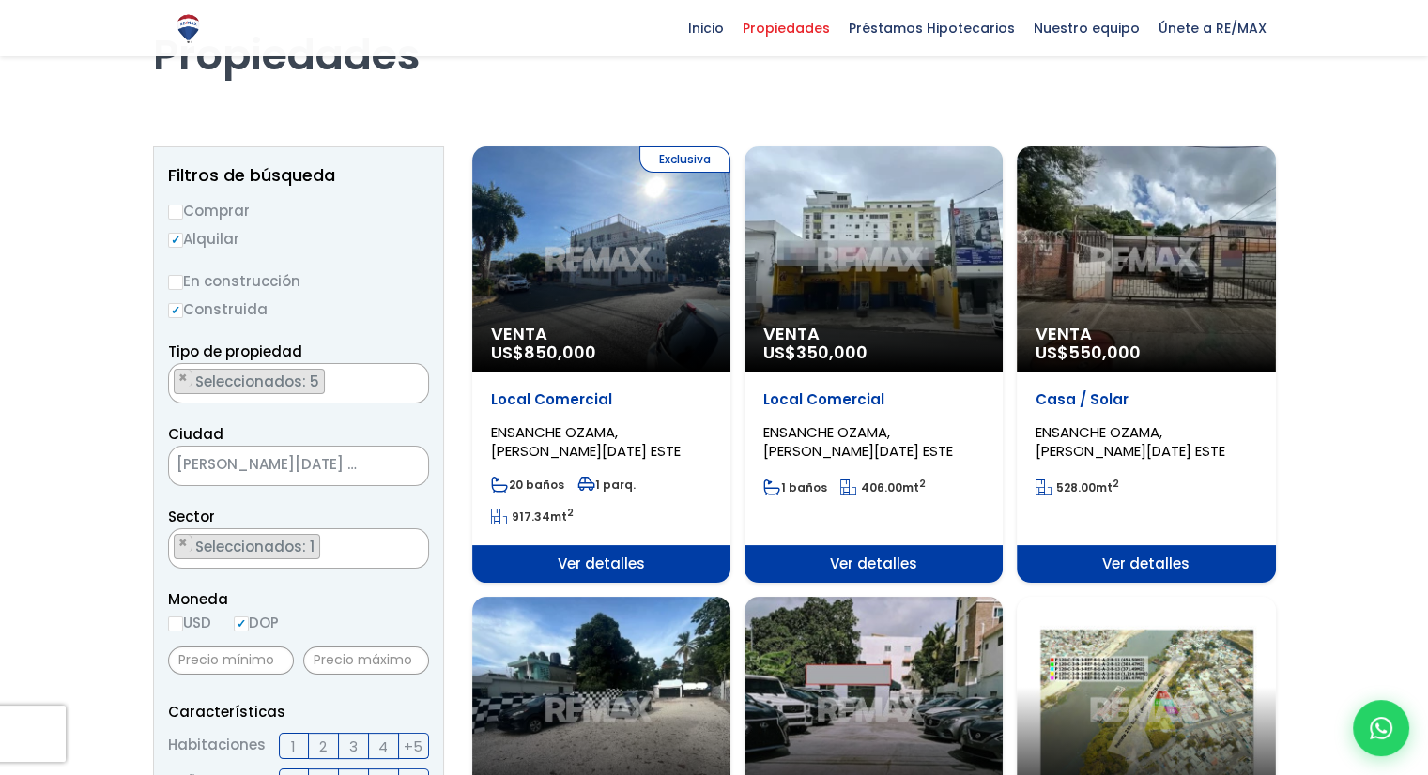
click at [863, 303] on div "Venta US$ 350,000" at bounding box center [873, 258] width 258 height 225
select select "13129"
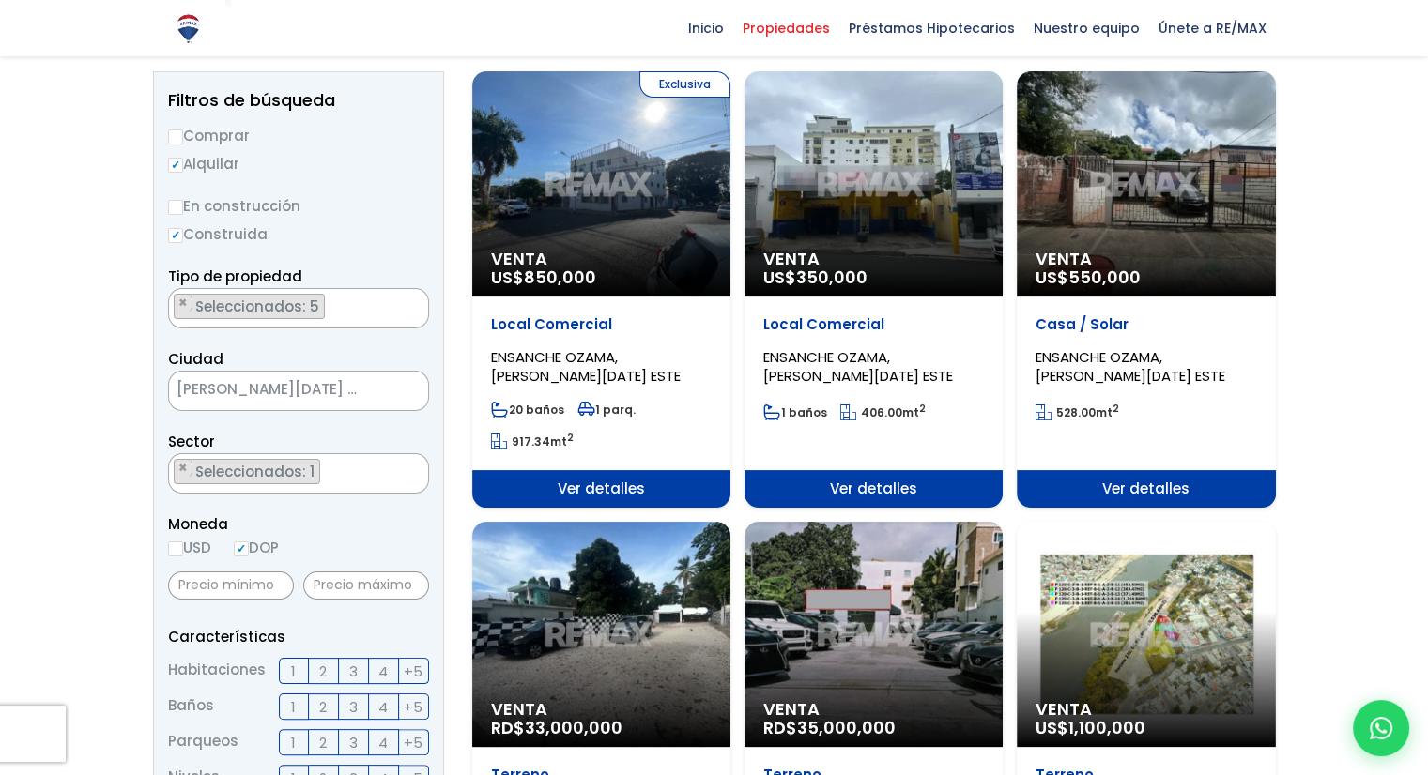
scroll to position [229, 0]
